Goal: Browse casually

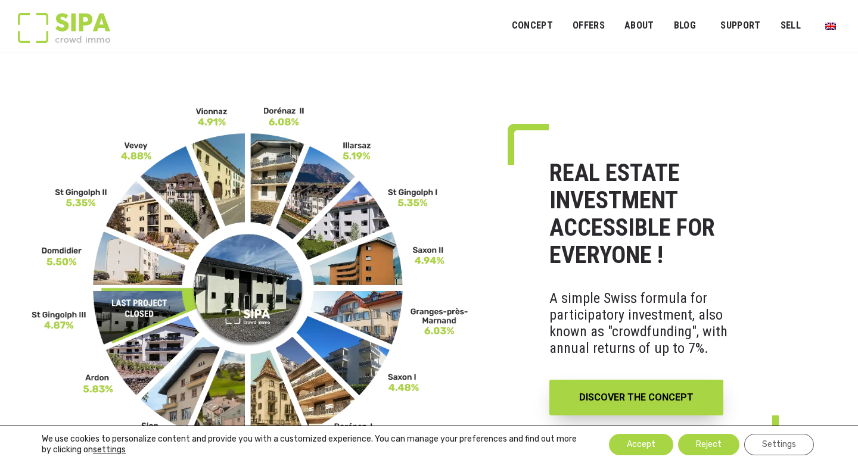
scroll to position [51, 0]
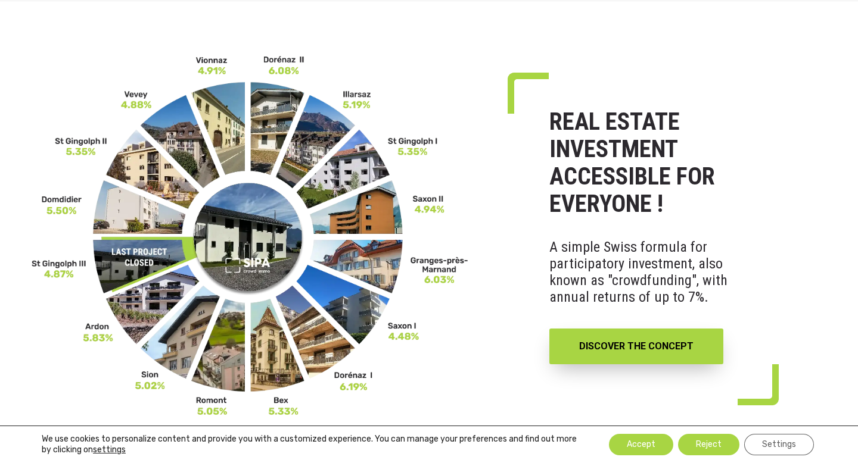
click at [173, 289] on img at bounding box center [250, 236] width 437 height 363
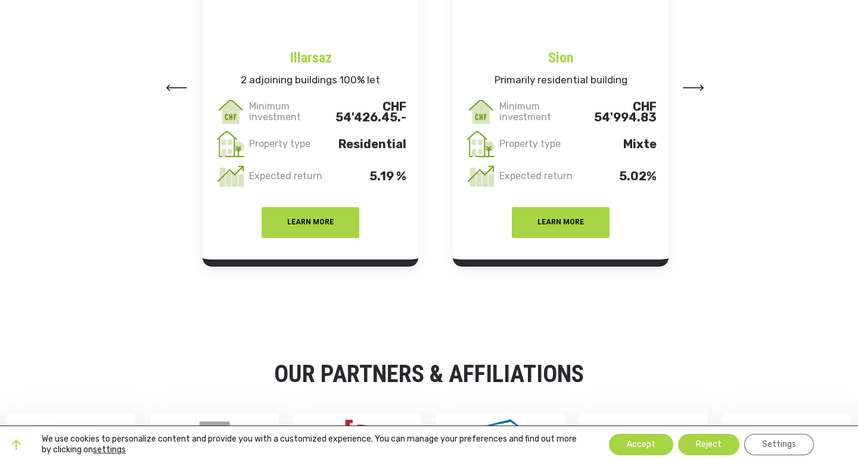
scroll to position [1478, 0]
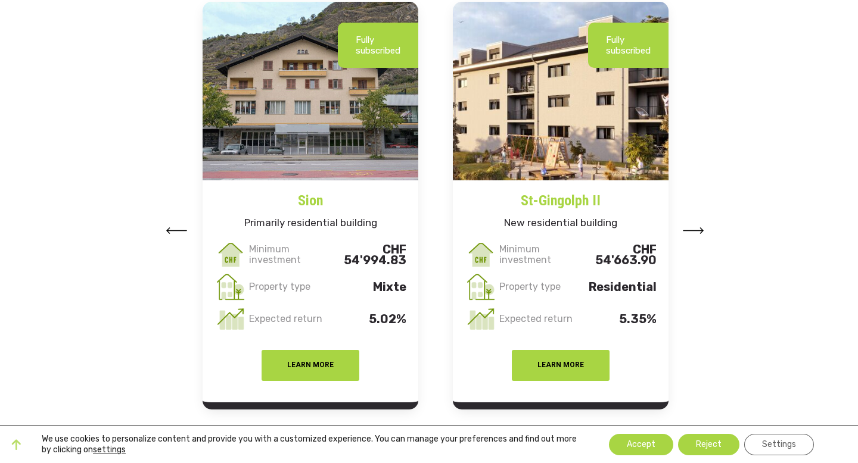
click at [697, 228] on img at bounding box center [693, 231] width 21 height 7
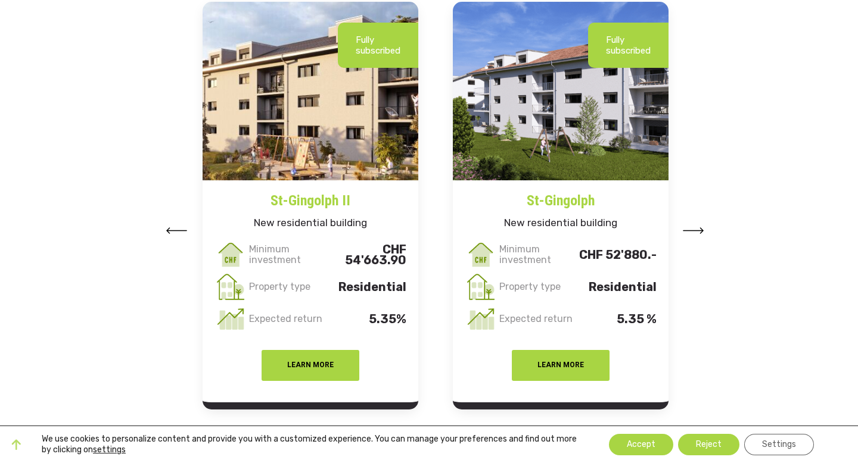
click at [697, 228] on img at bounding box center [693, 231] width 21 height 7
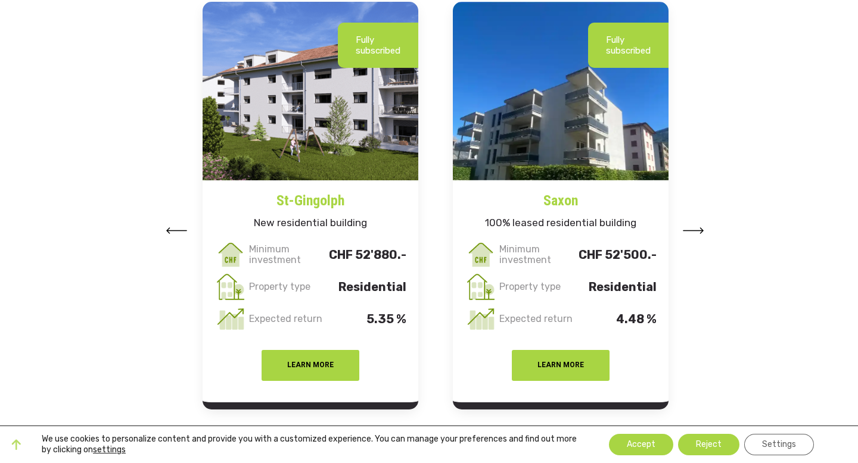
click at [697, 228] on img at bounding box center [693, 231] width 21 height 7
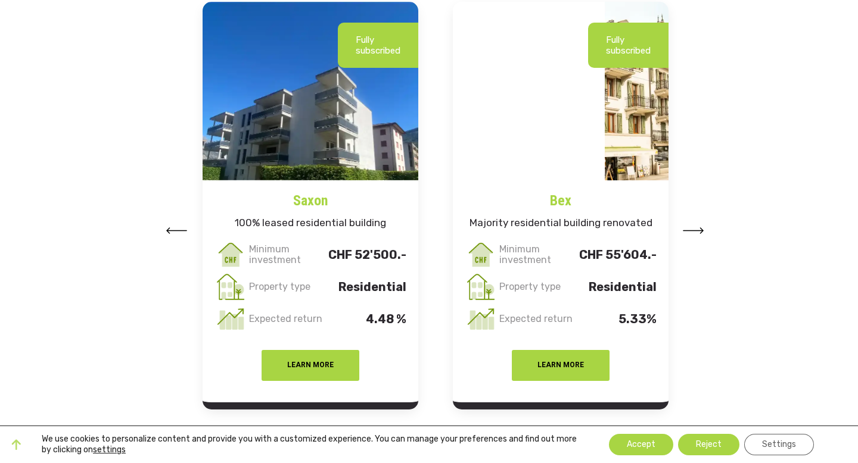
click at [697, 228] on img at bounding box center [693, 231] width 21 height 7
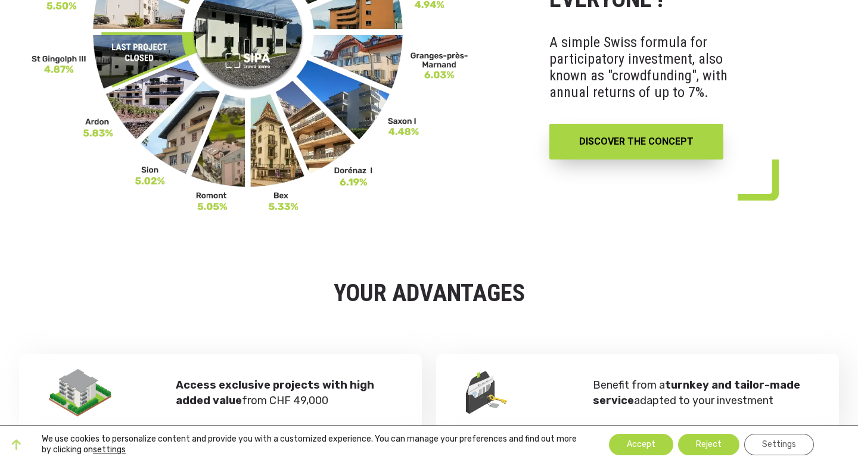
scroll to position [0, 0]
